Goal: Navigation & Orientation: Find specific page/section

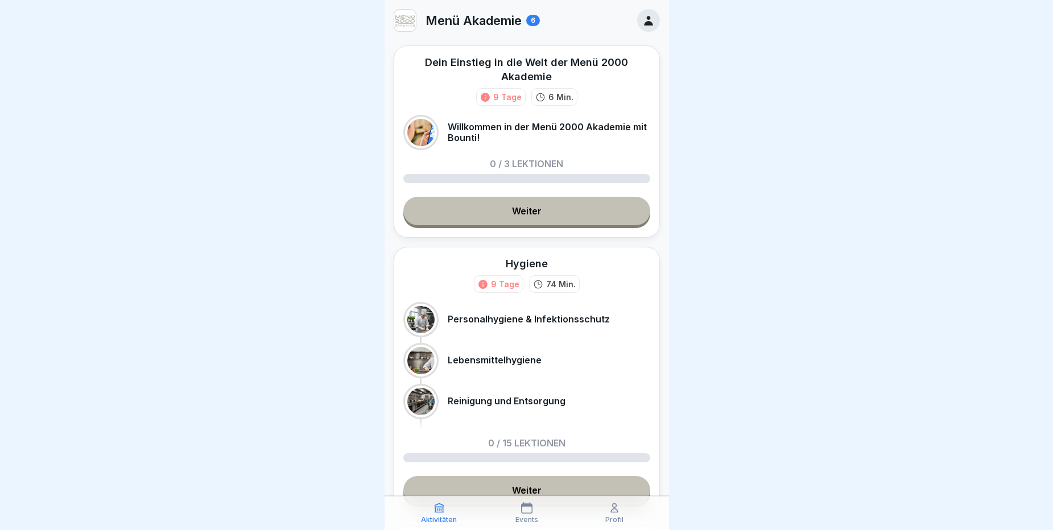
click at [642, 14] on icon at bounding box center [648, 20] width 13 height 13
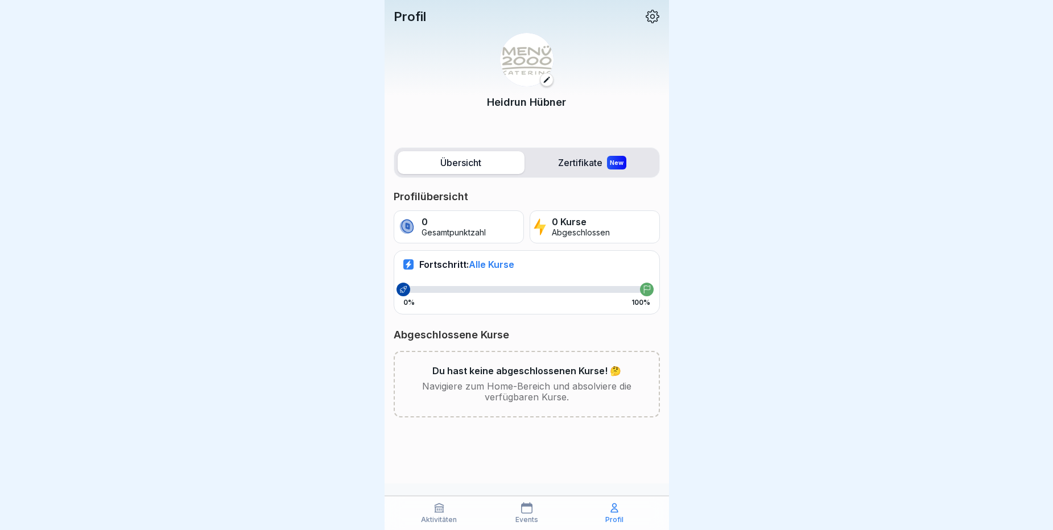
scroll to position [9, 0]
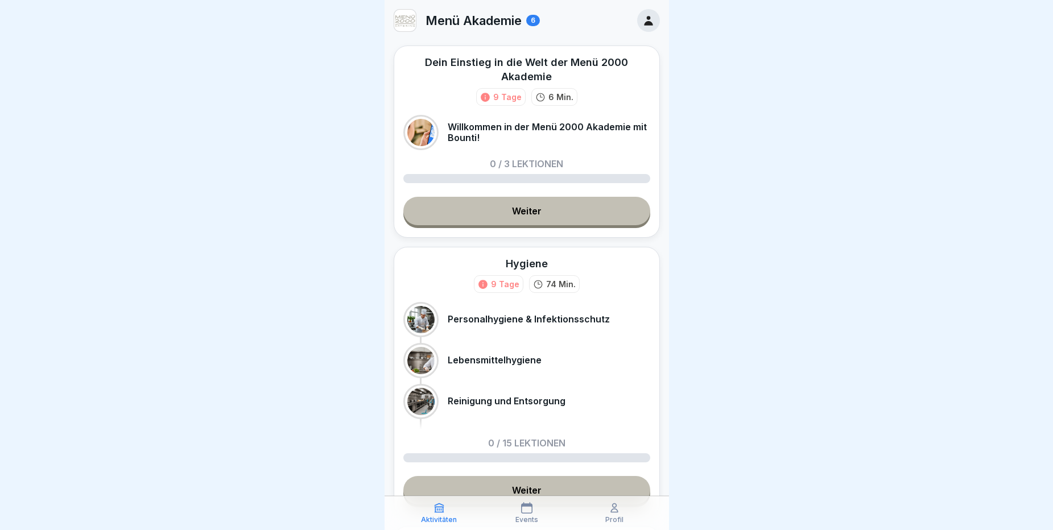
click at [245, 19] on div at bounding box center [526, 265] width 1053 height 530
click at [476, 238] on div "Dein Einstieg in die Welt der Menü 2000 Akademie 9 Tage 6 Min. Willkommen in de…" at bounding box center [527, 142] width 266 height 192
click at [308, 200] on div at bounding box center [526, 265] width 1053 height 530
click at [726, 85] on div at bounding box center [526, 265] width 1053 height 530
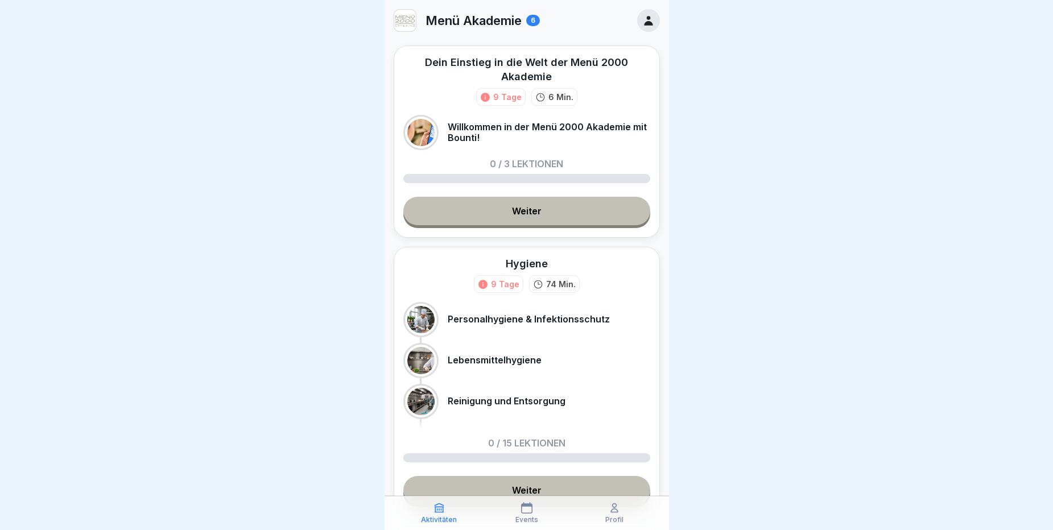
click at [726, 85] on div at bounding box center [526, 265] width 1053 height 530
click at [274, 54] on div at bounding box center [526, 265] width 1053 height 530
drag, startPoint x: 269, startPoint y: 1, endPoint x: 314, endPoint y: 270, distance: 273.5
click at [314, 270] on div at bounding box center [526, 265] width 1053 height 530
click at [292, 85] on div at bounding box center [526, 265] width 1053 height 530
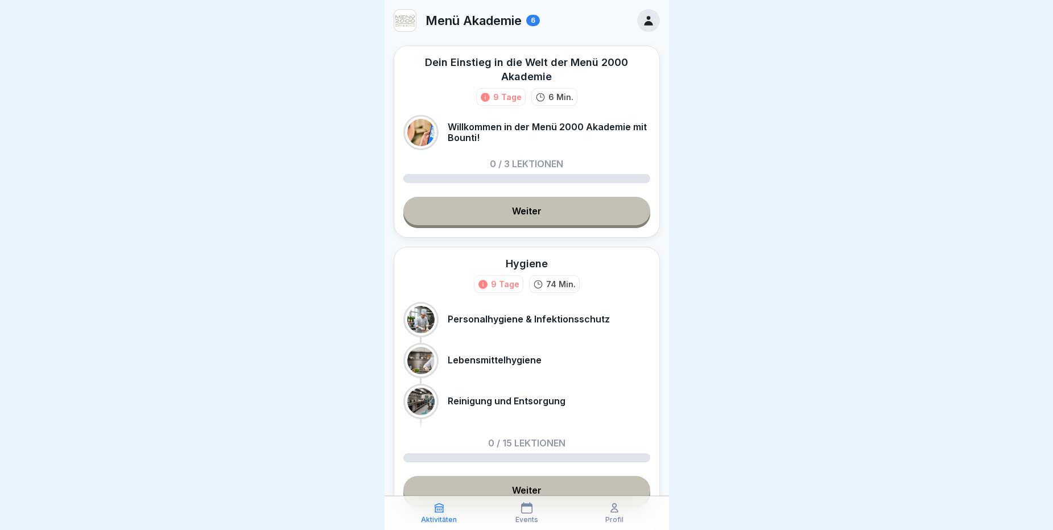
click at [121, 139] on div at bounding box center [526, 265] width 1053 height 530
click at [644, 25] on icon at bounding box center [648, 21] width 9 height 10
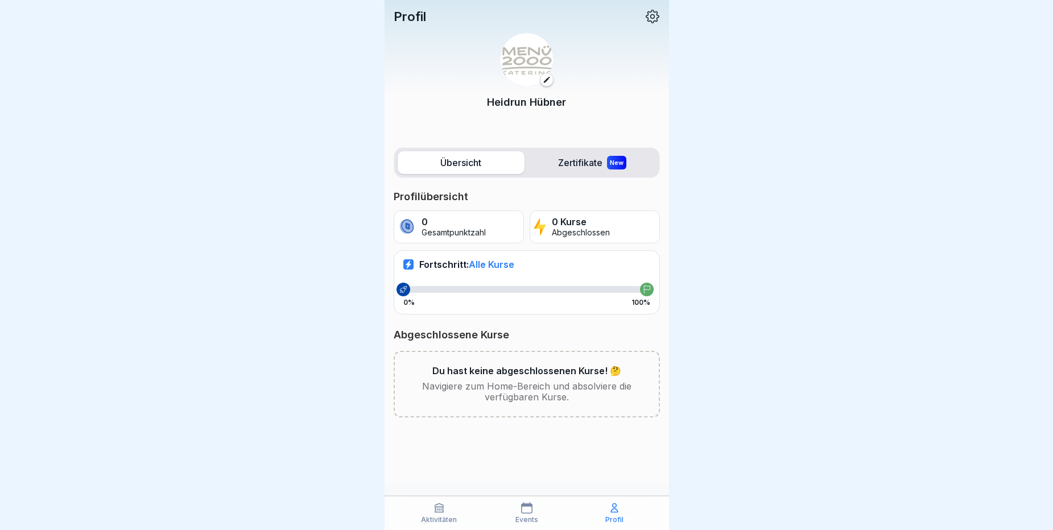
click at [651, 18] on icon at bounding box center [653, 17] width 14 height 14
click at [651, 17] on icon at bounding box center [653, 17] width 14 height 14
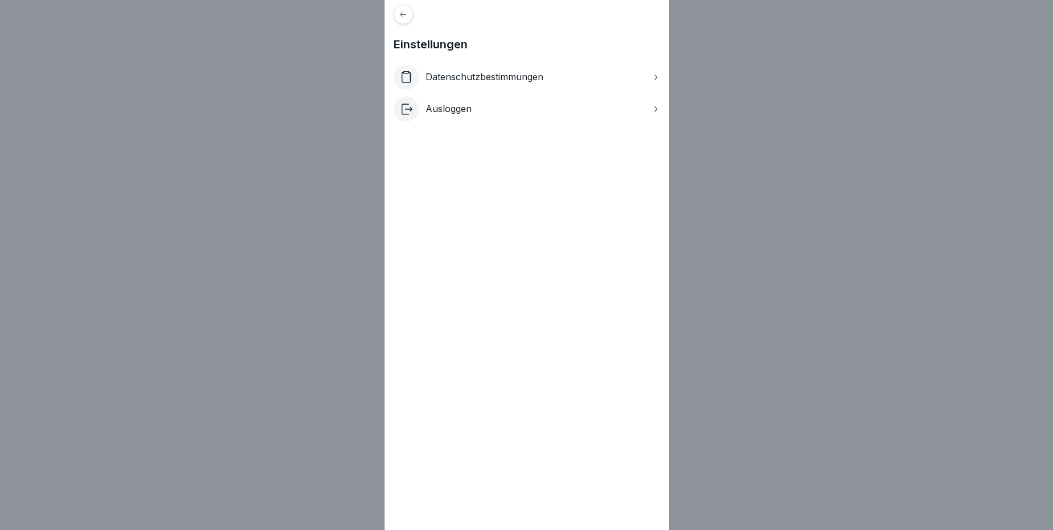
click at [722, 86] on div "Einstellungen Datenschutzbestimmungen Ausloggen" at bounding box center [526, 265] width 1053 height 530
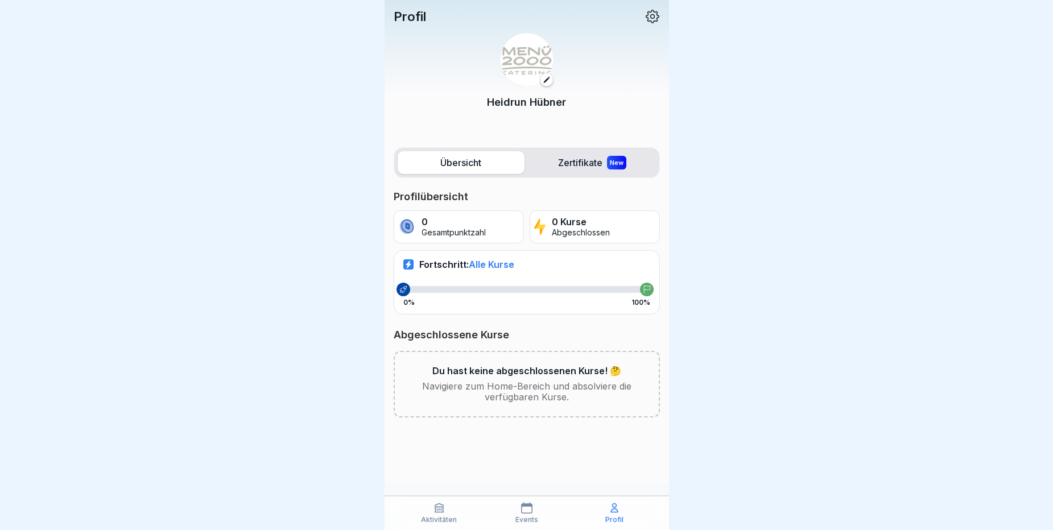
click at [649, 21] on icon at bounding box center [652, 16] width 15 height 15
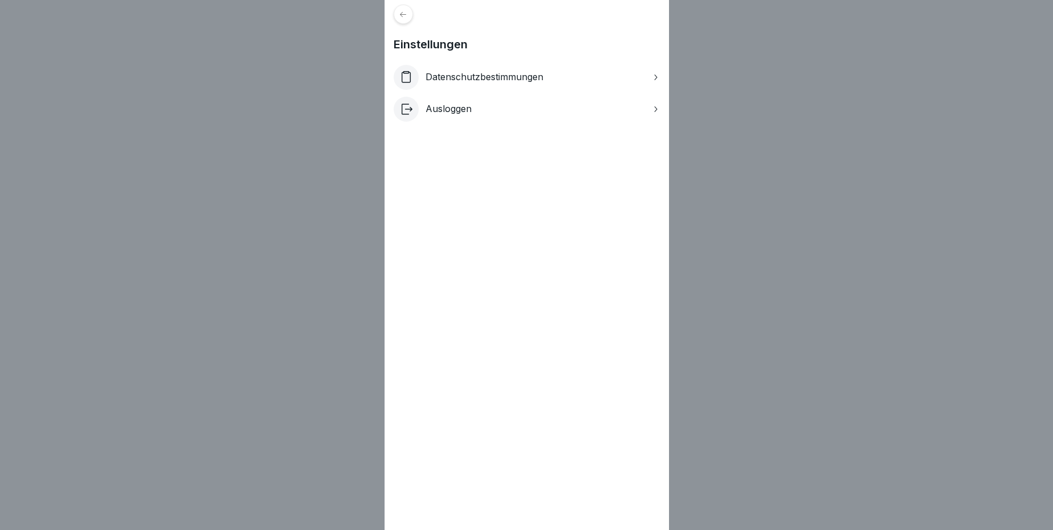
click at [728, 71] on div "Einstellungen Datenschutzbestimmungen Ausloggen" at bounding box center [526, 265] width 1053 height 530
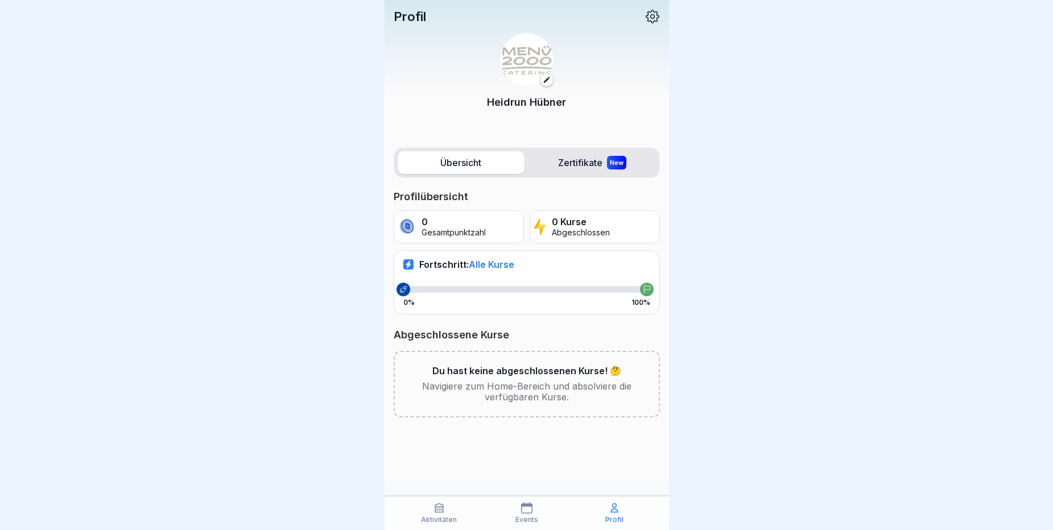
click at [727, 71] on div at bounding box center [526, 265] width 1053 height 530
click at [439, 510] on icon at bounding box center [439, 508] width 9 height 9
